Goal: Task Accomplishment & Management: Complete application form

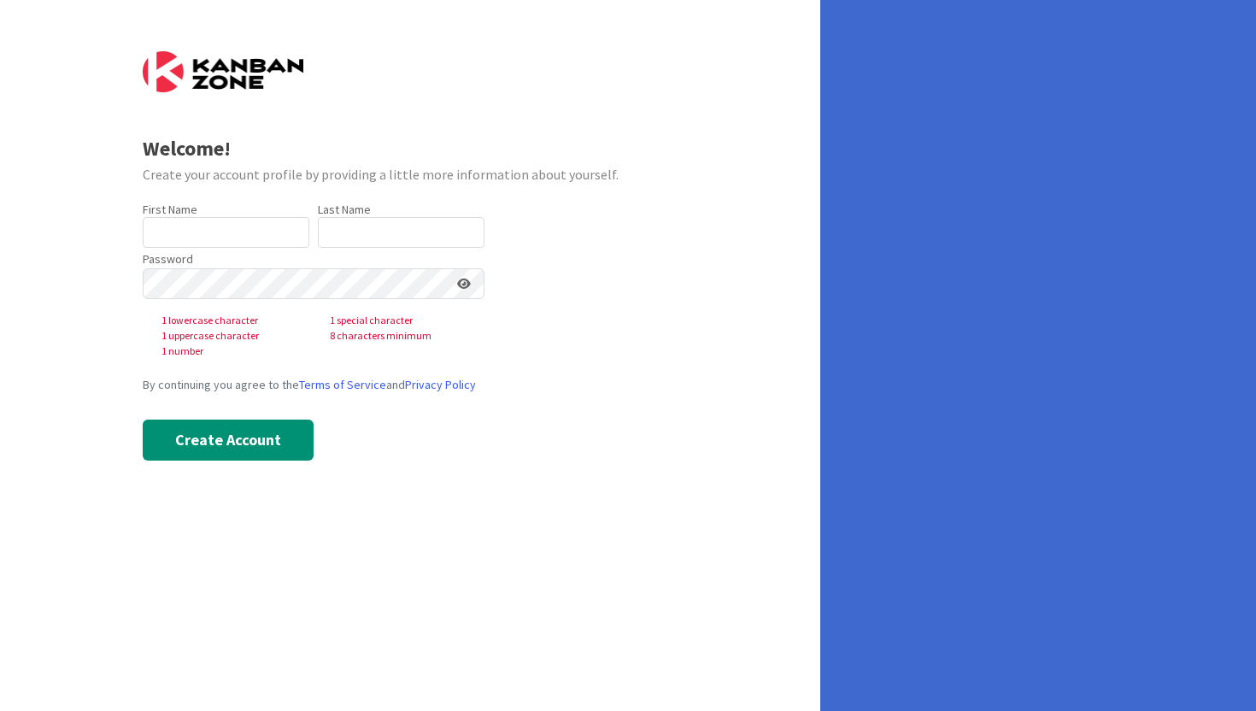
click at [214, 214] on div "First Name 0 / 40" at bounding box center [226, 209] width 167 height 15
click at [214, 228] on input "text" at bounding box center [226, 232] width 167 height 31
type input "Peyton"
click at [333, 254] on div "Password 1 lowercase character 1 special character 1 uppercase character 8 char…" at bounding box center [314, 303] width 342 height 111
click at [340, 240] on input "text" at bounding box center [401, 232] width 167 height 31
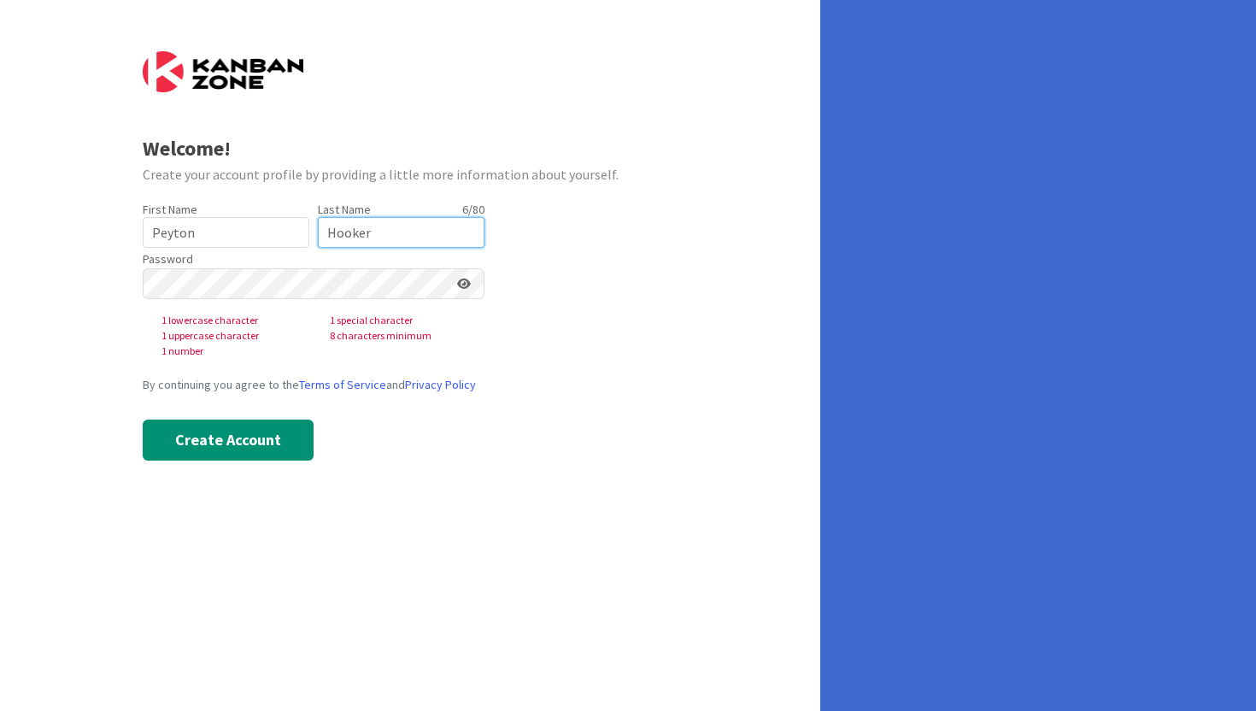
type input "Hooker"
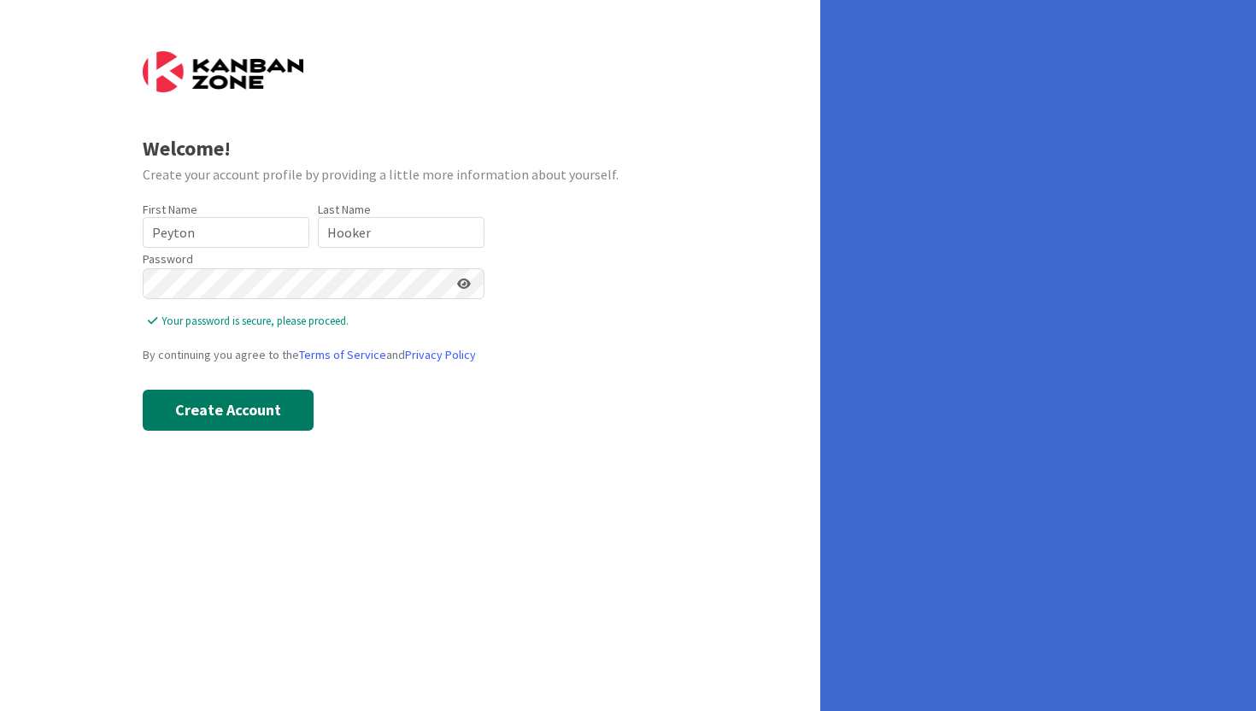
click at [281, 411] on button "Create Account" at bounding box center [228, 409] width 171 height 41
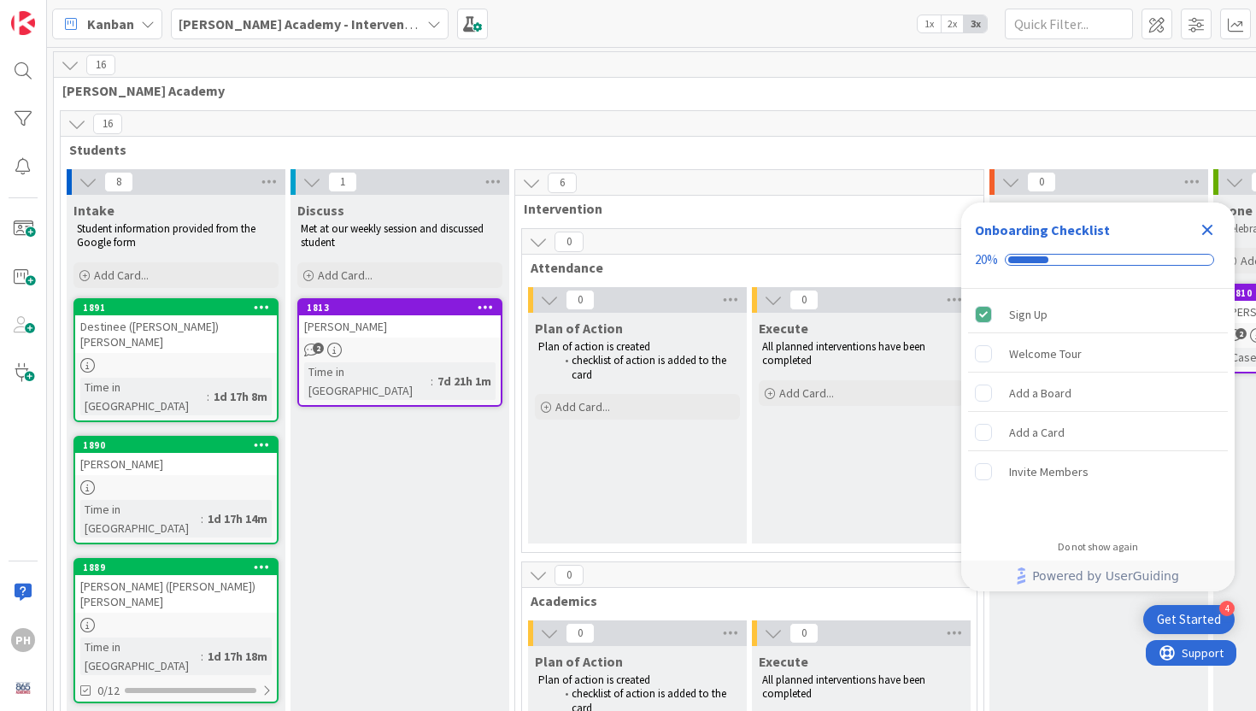
click at [1221, 229] on div "Onboarding Checklist 20%" at bounding box center [1097, 245] width 273 height 86
click at [1212, 229] on icon "Close Checklist" at bounding box center [1207, 230] width 20 height 20
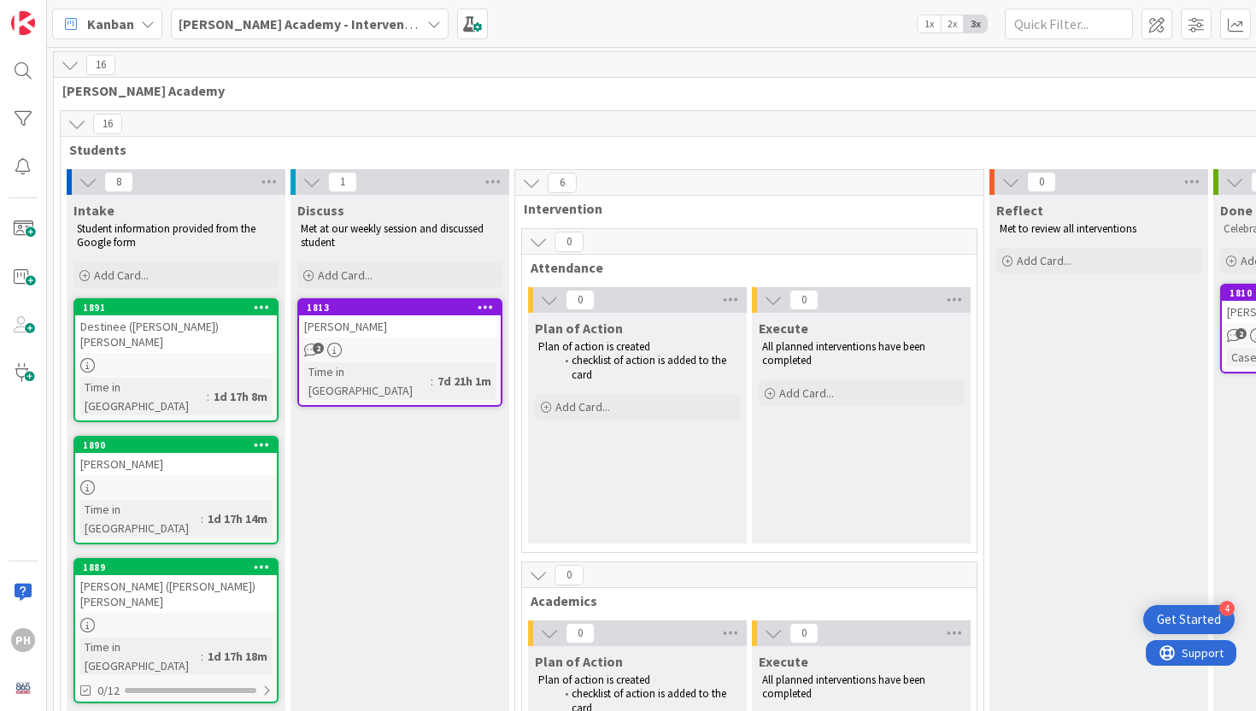
click at [217, 20] on b "[PERSON_NAME] Academy - Intervention" at bounding box center [304, 23] width 251 height 17
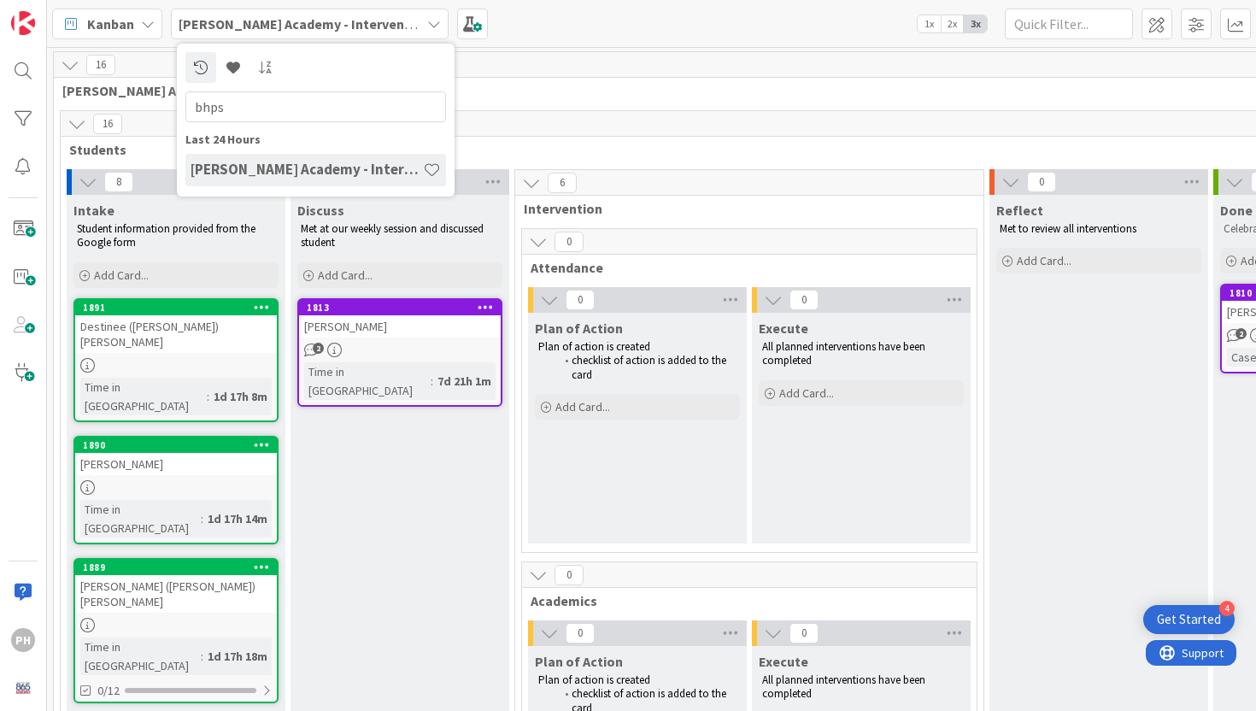
type input "bhps"
click at [310, 34] on div "[PERSON_NAME] Academy - Intervention" at bounding box center [310, 24] width 278 height 31
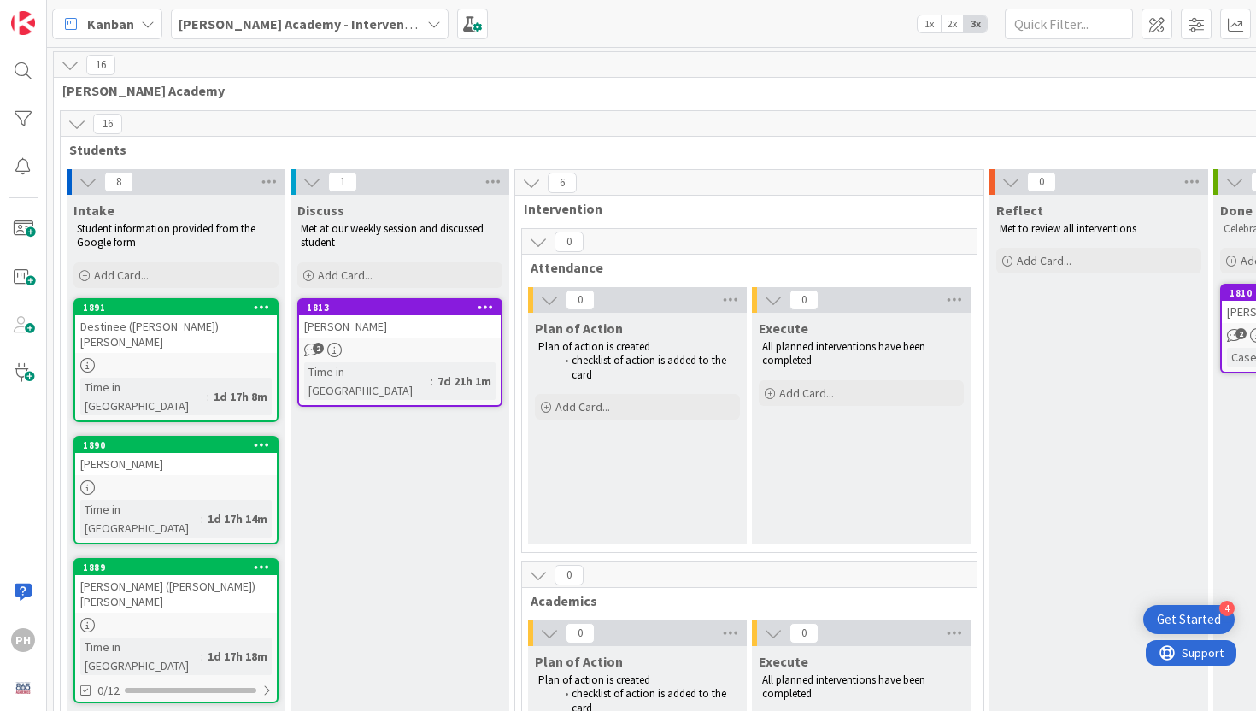
click at [102, 34] on div "Kanban" at bounding box center [107, 24] width 110 height 31
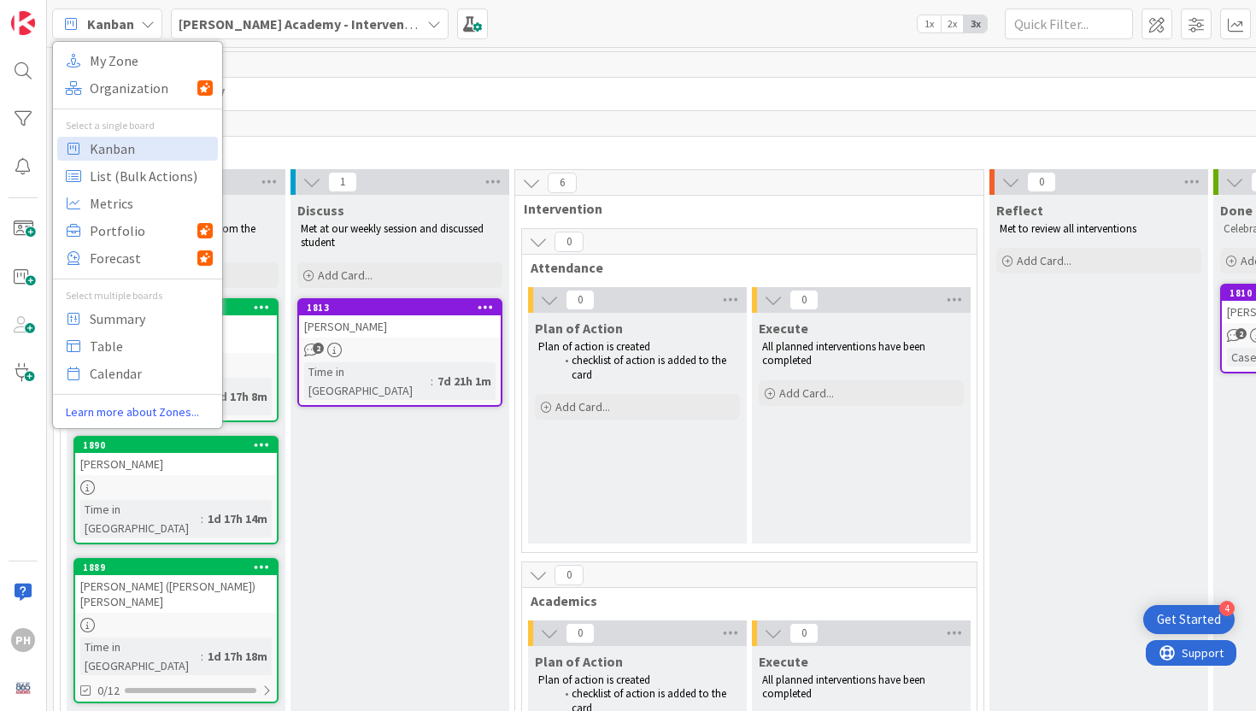
click at [107, 101] on div "My Zone Organization Select a single board Kanban List (Bulk Actions) Metrics P…" at bounding box center [137, 235] width 169 height 372
click at [108, 92] on span "Organization" at bounding box center [144, 88] width 108 height 26
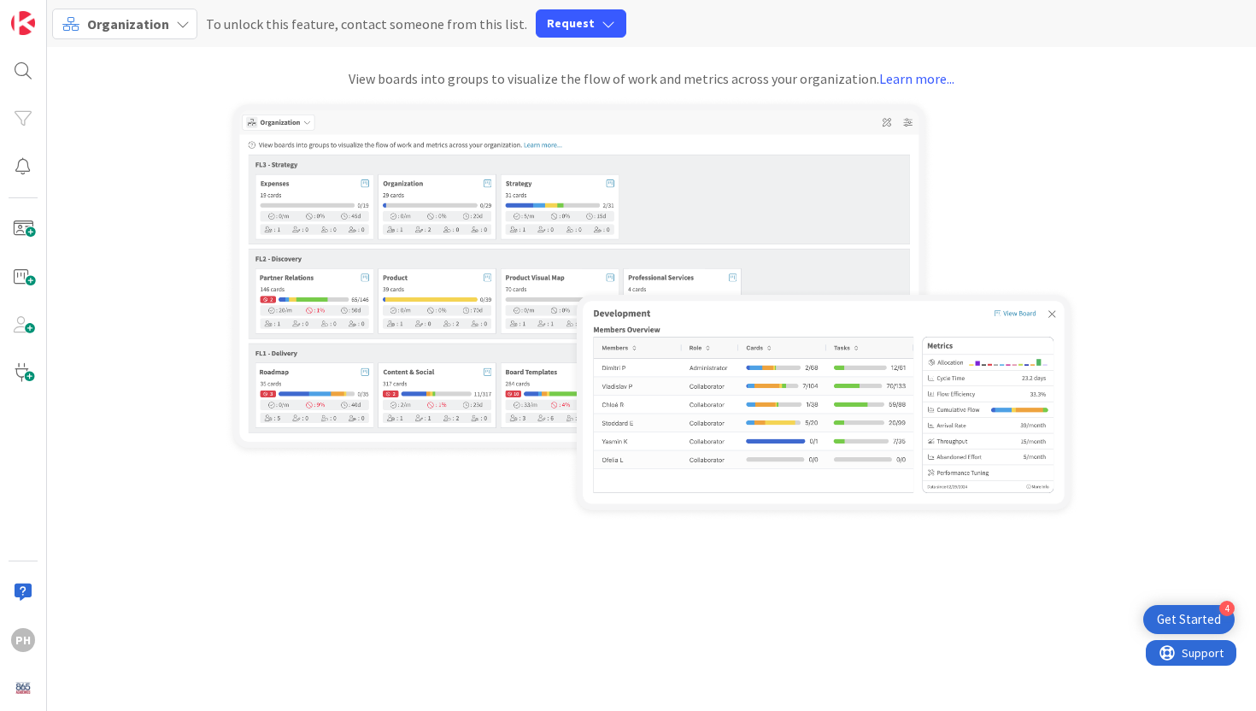
click at [111, 34] on div "Organization" at bounding box center [124, 24] width 145 height 31
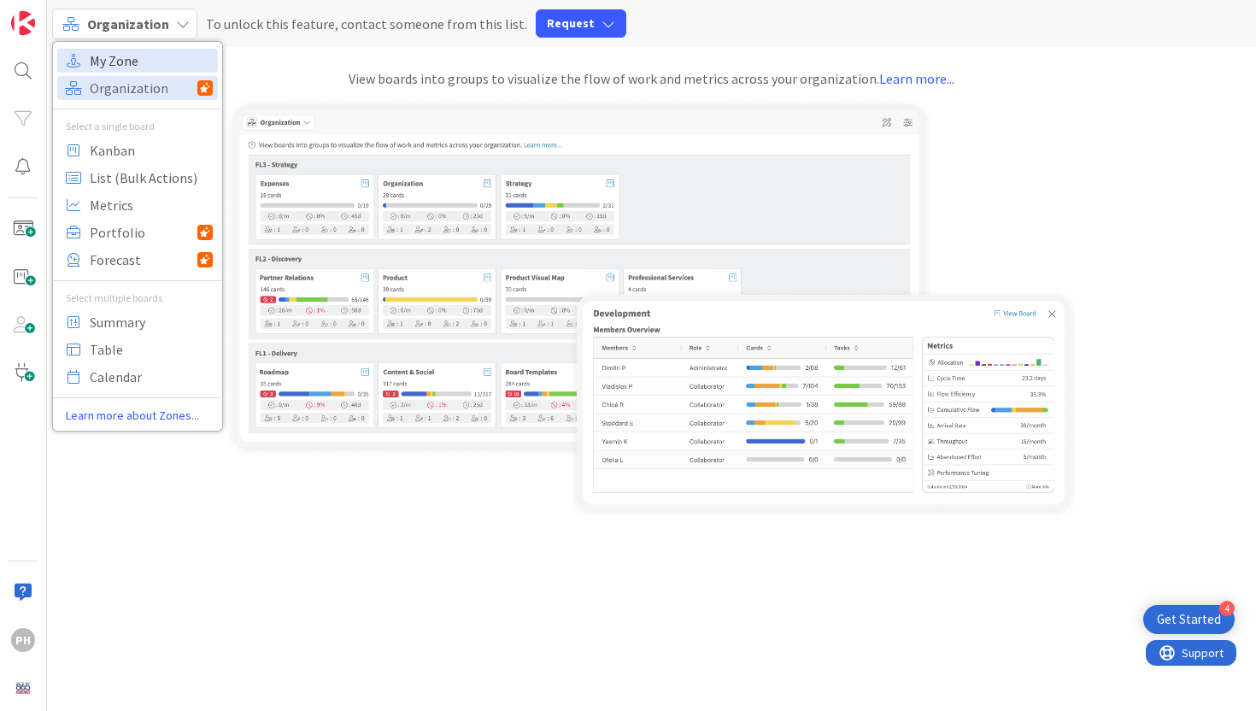
click at [113, 59] on span "My Zone" at bounding box center [151, 61] width 123 height 26
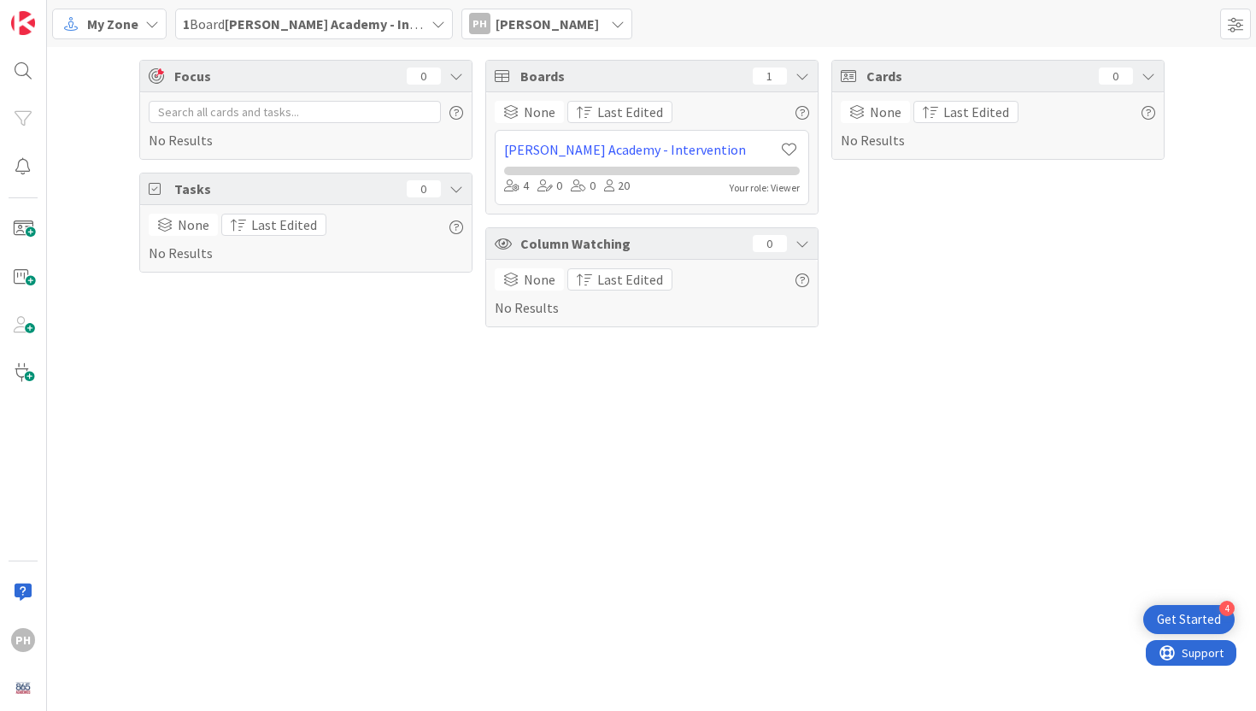
click at [333, 43] on div "My Zone 1 Board [PERSON_NAME] Academy - Intervention PH [PERSON_NAME]" at bounding box center [651, 23] width 1209 height 47
click at [337, 32] on span "1 Board [PERSON_NAME] Academy - Intervention" at bounding box center [304, 24] width 242 height 20
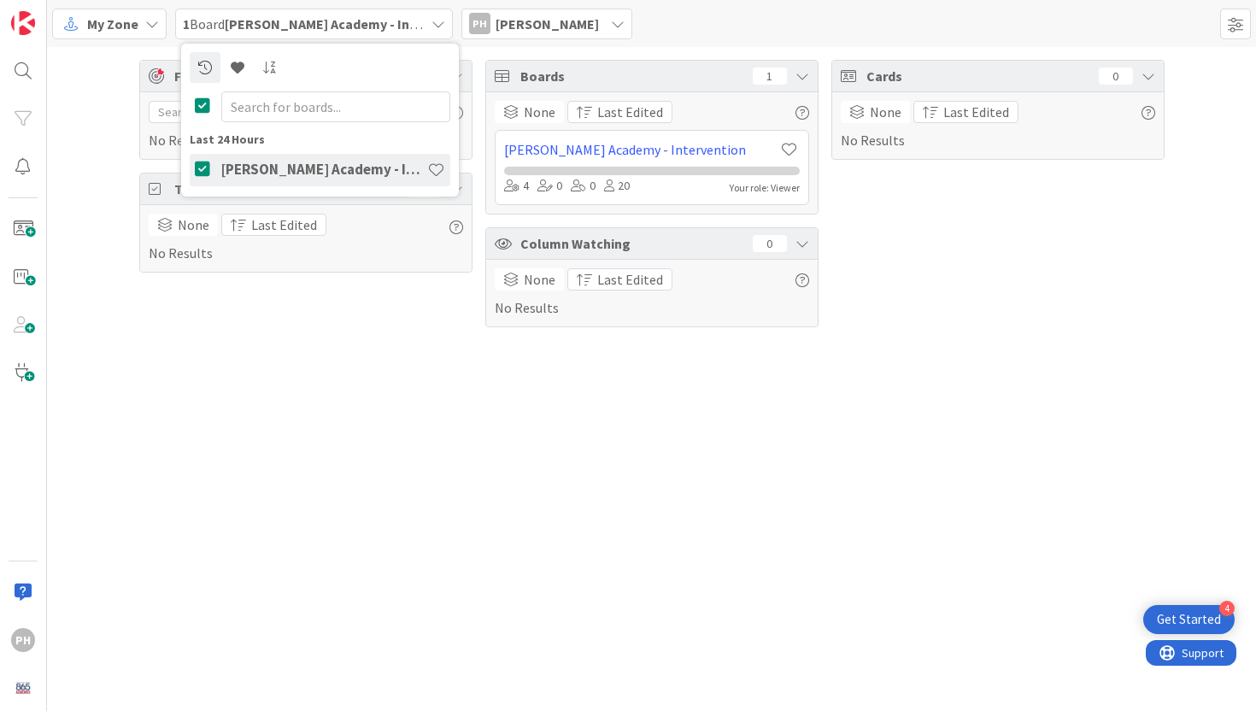
click at [337, 32] on span "1 Board [PERSON_NAME] Academy - Intervention" at bounding box center [304, 24] width 242 height 20
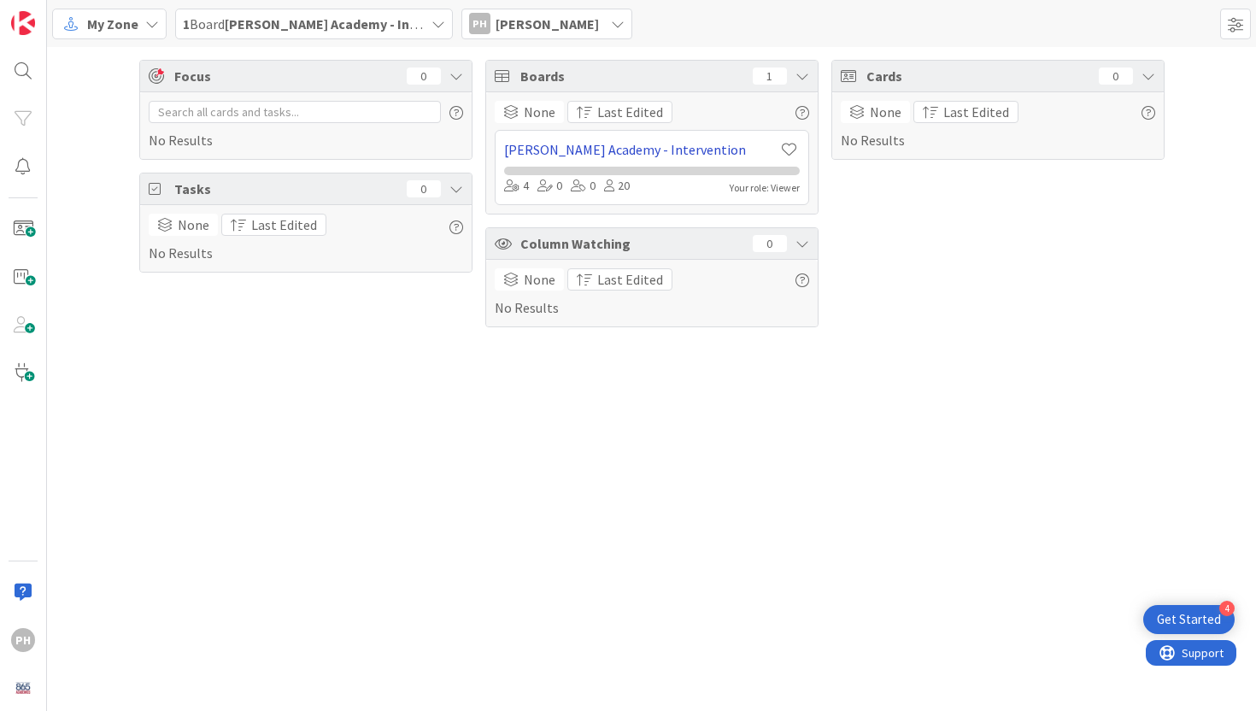
click at [536, 143] on link "[PERSON_NAME] Academy - Intervention" at bounding box center [641, 149] width 275 height 20
